Goal: Information Seeking & Learning: Learn about a topic

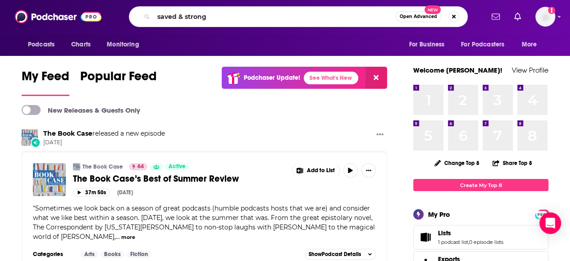
type input "saved & strong"
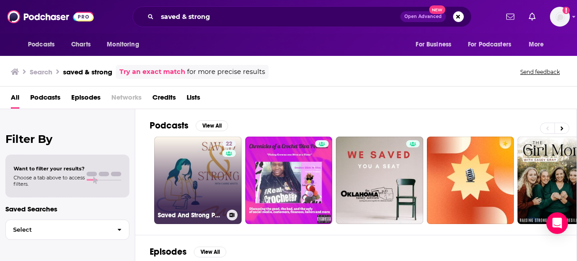
click at [216, 159] on link "22 Saved And Strong Podcast" at bounding box center [197, 179] width 87 height 87
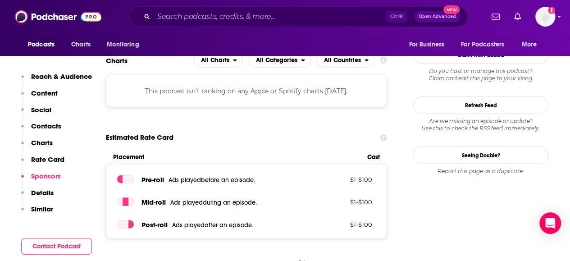
scroll to position [817, 0]
